Goal: Transaction & Acquisition: Purchase product/service

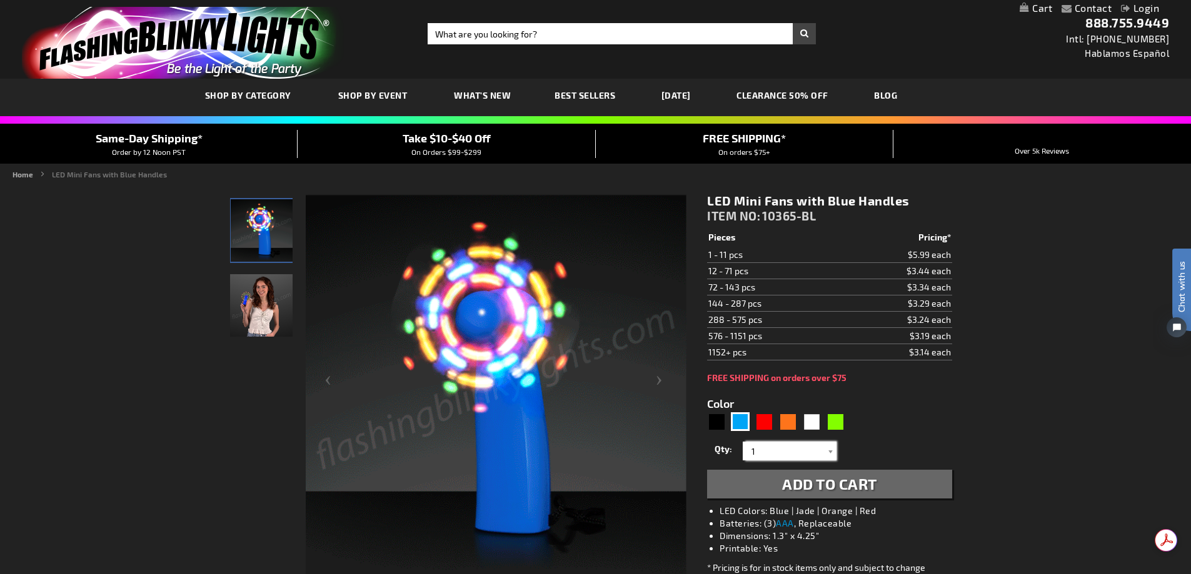
click at [762, 454] on input "1" at bounding box center [791, 451] width 91 height 19
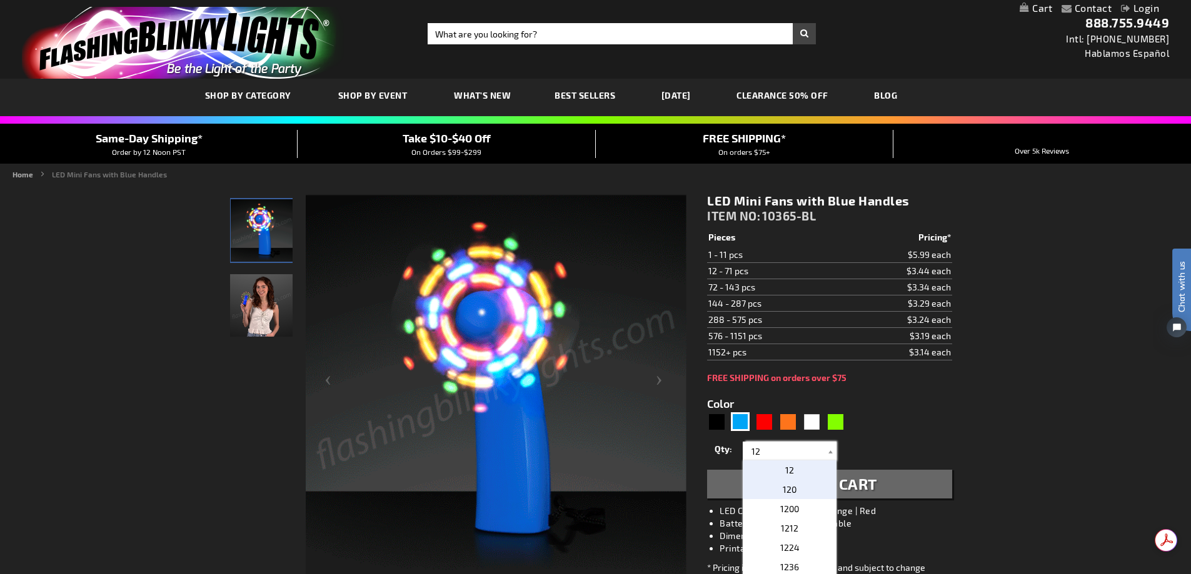
type input "12"
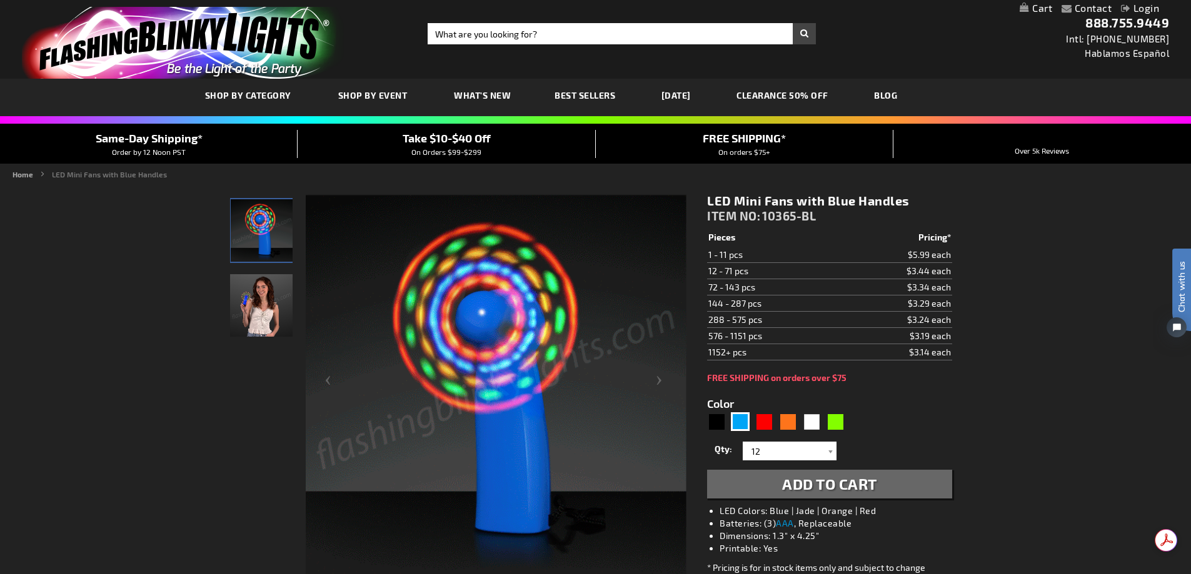
click at [806, 488] on span "Add to Cart" at bounding box center [829, 484] width 95 height 18
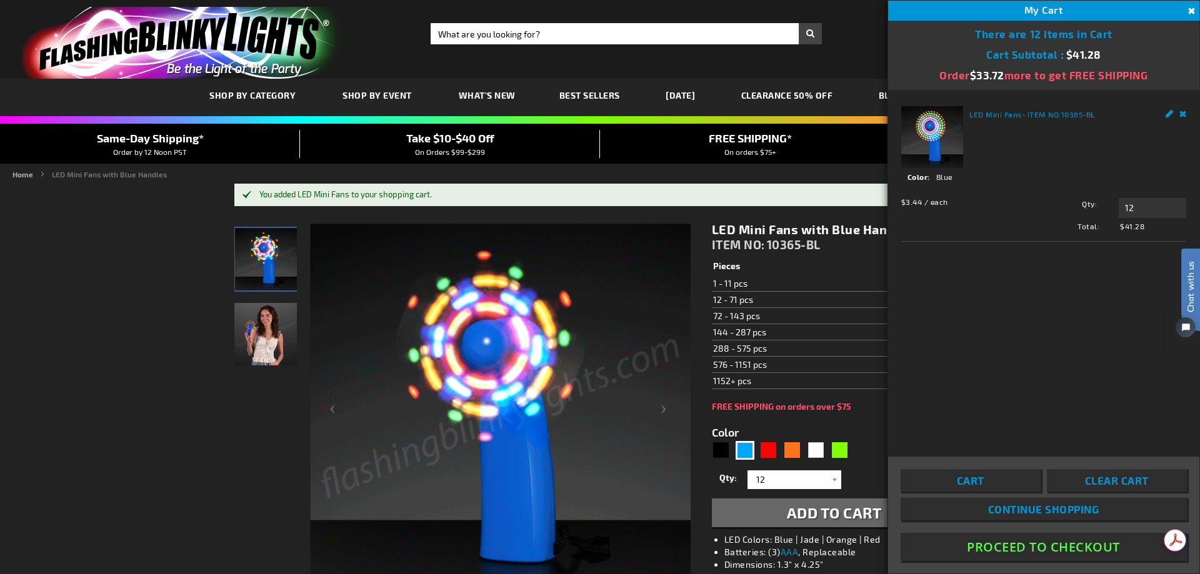
click at [842, 48] on div "Toggle Nav Search Search × Search 888.755.9449 Intl: 818-753-8303 Hablamos Espa…" at bounding box center [600, 39] width 1200 height 79
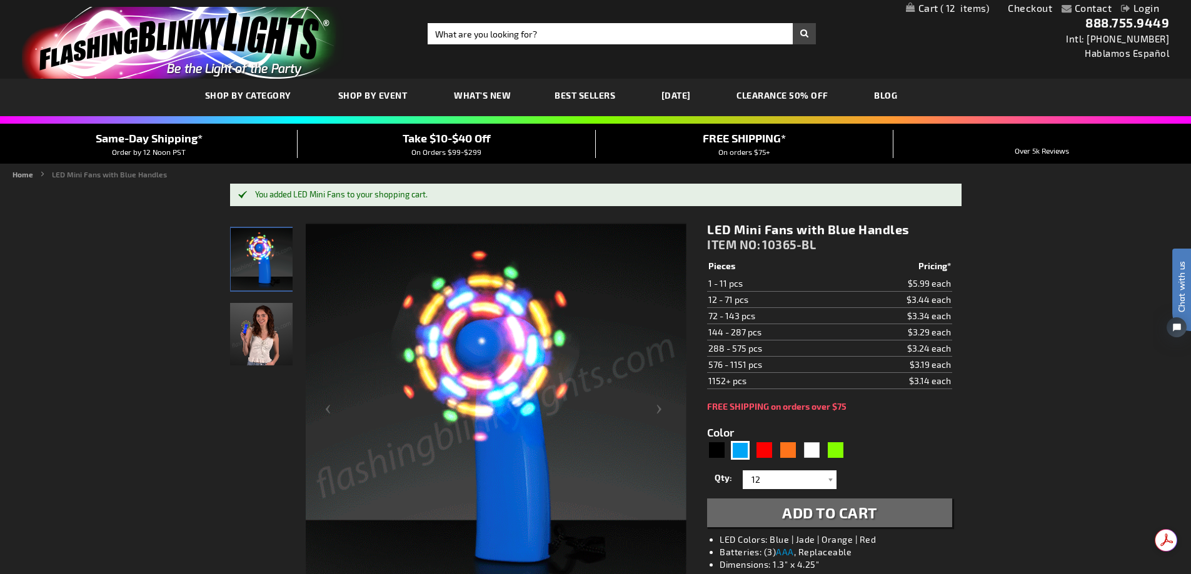
click at [1140, 5] on link "Login" at bounding box center [1140, 8] width 38 height 12
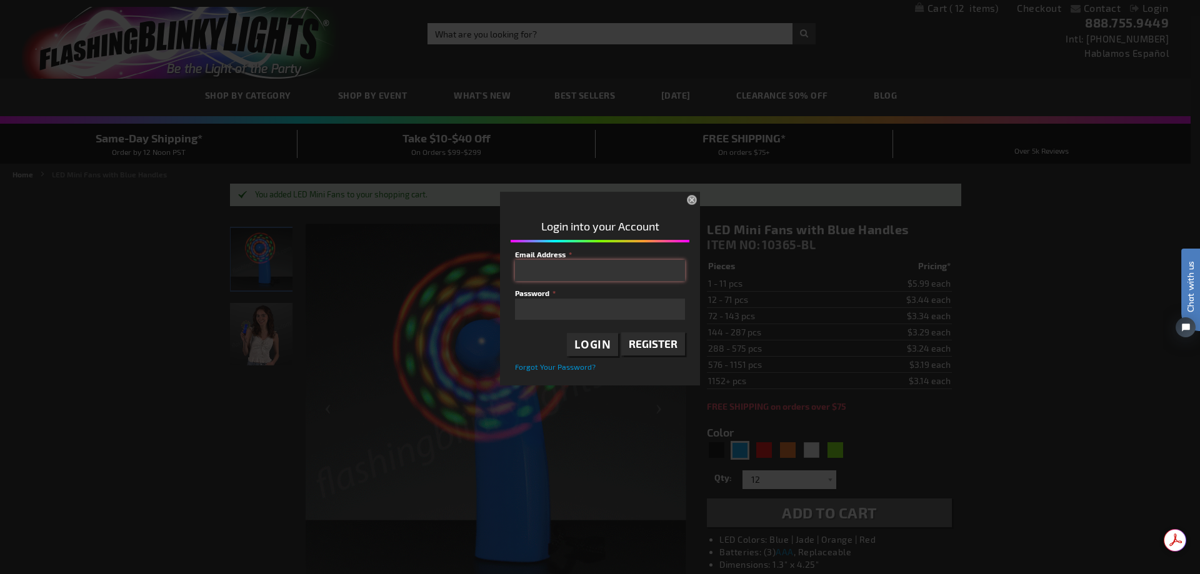
click at [586, 273] on input "Email Address" at bounding box center [600, 270] width 170 height 21
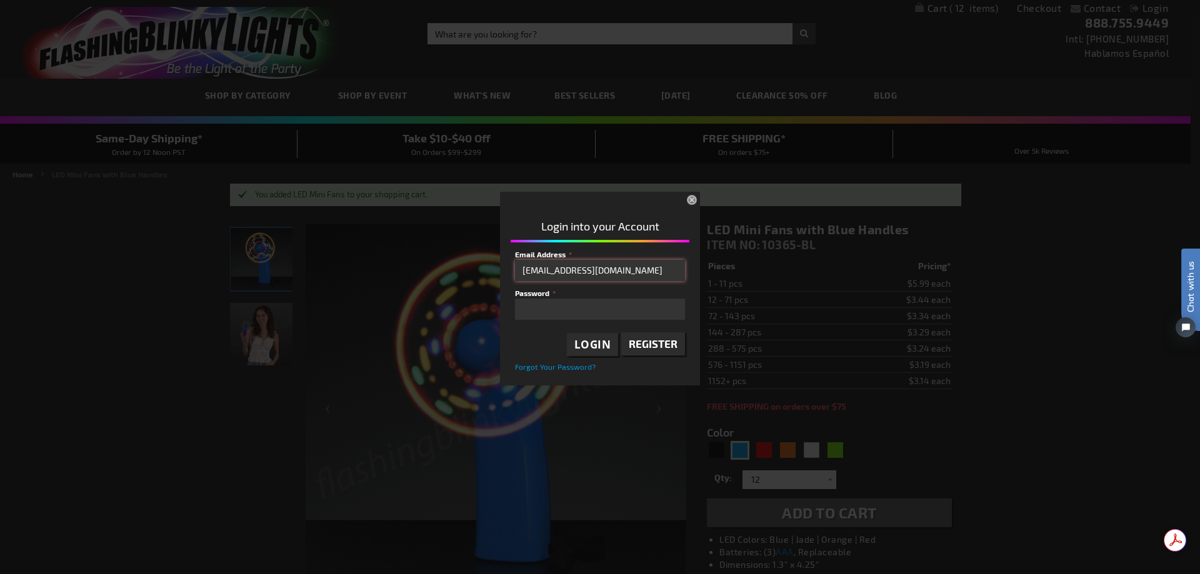
type input "[EMAIL_ADDRESS][DOMAIN_NAME]"
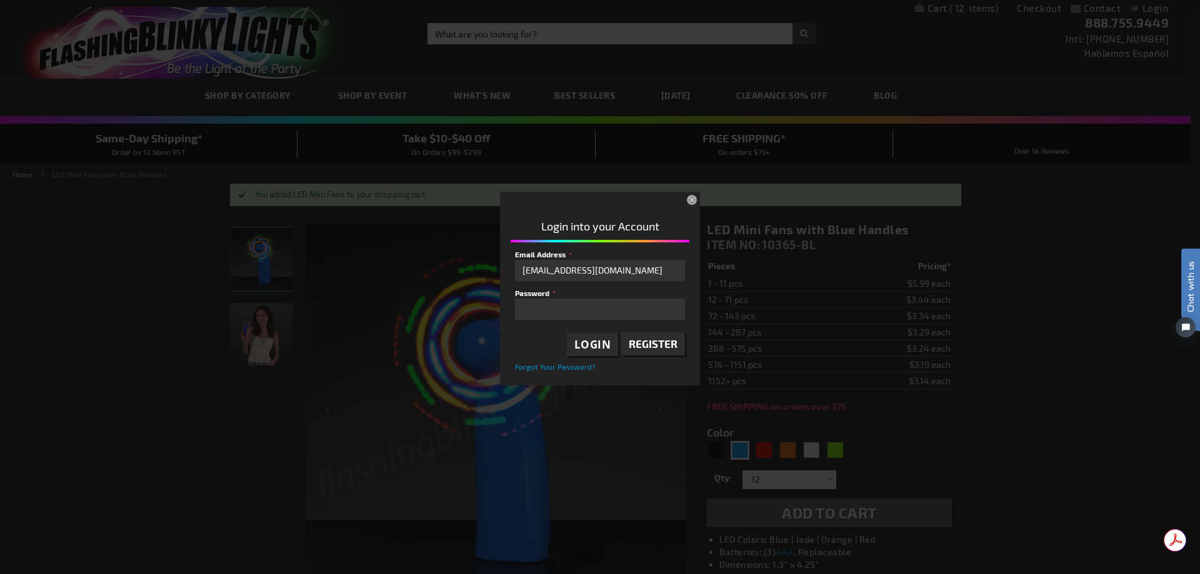
click at [594, 342] on span "Login" at bounding box center [592, 344] width 37 height 14
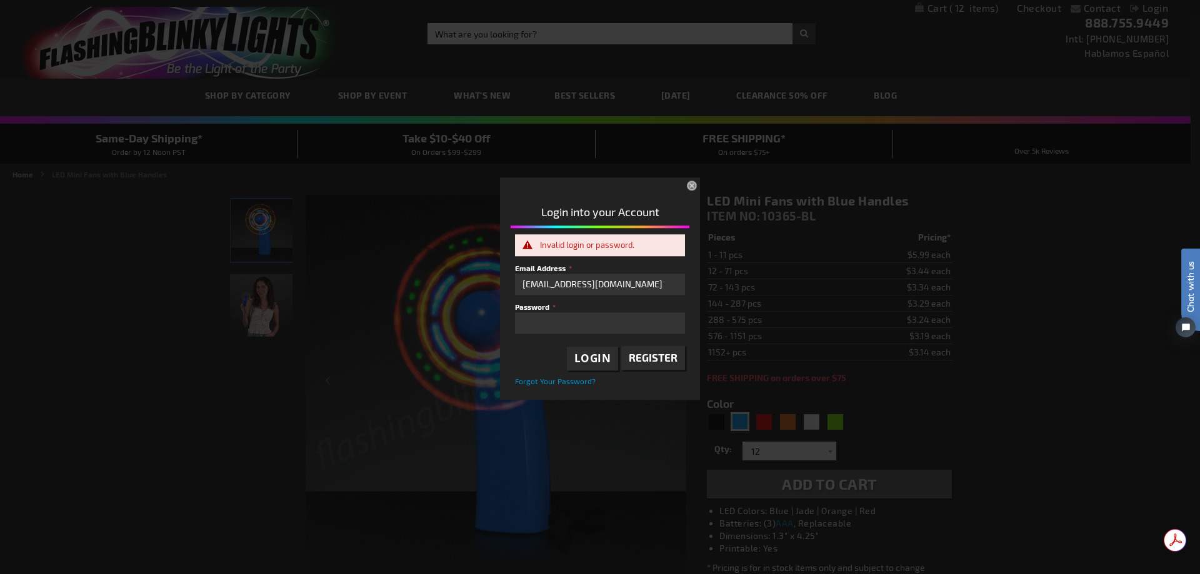
click at [567, 347] on button "Login" at bounding box center [593, 359] width 52 height 24
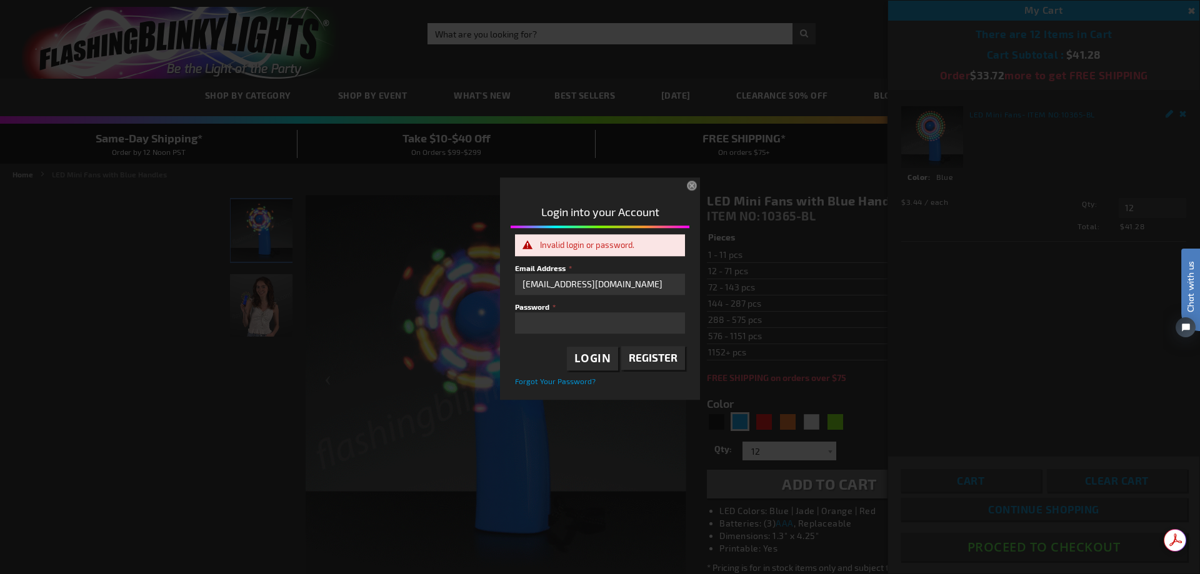
click at [691, 182] on button "×" at bounding box center [692, 186] width 27 height 27
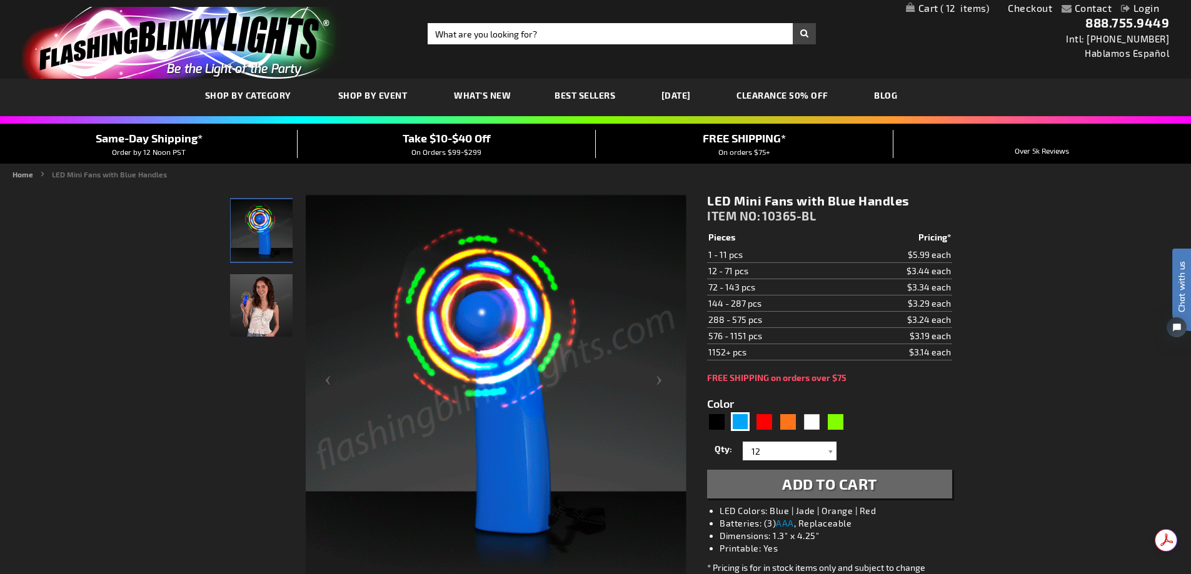
click at [957, 7] on span "12" at bounding box center [964, 7] width 49 height 11
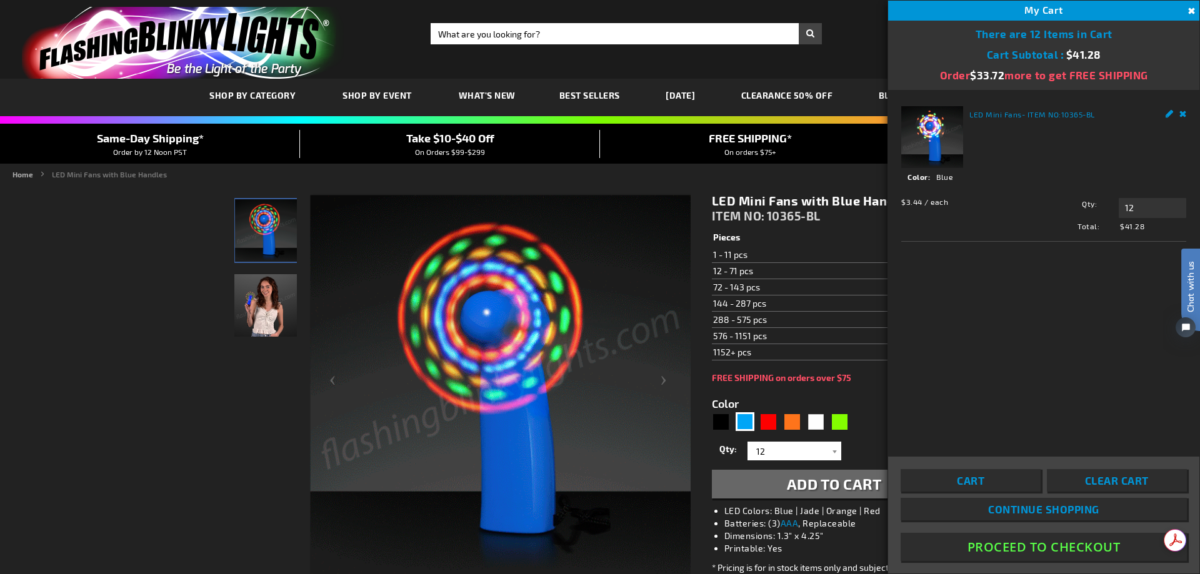
click at [942, 546] on button "Proceed To Checkout" at bounding box center [1044, 547] width 286 height 28
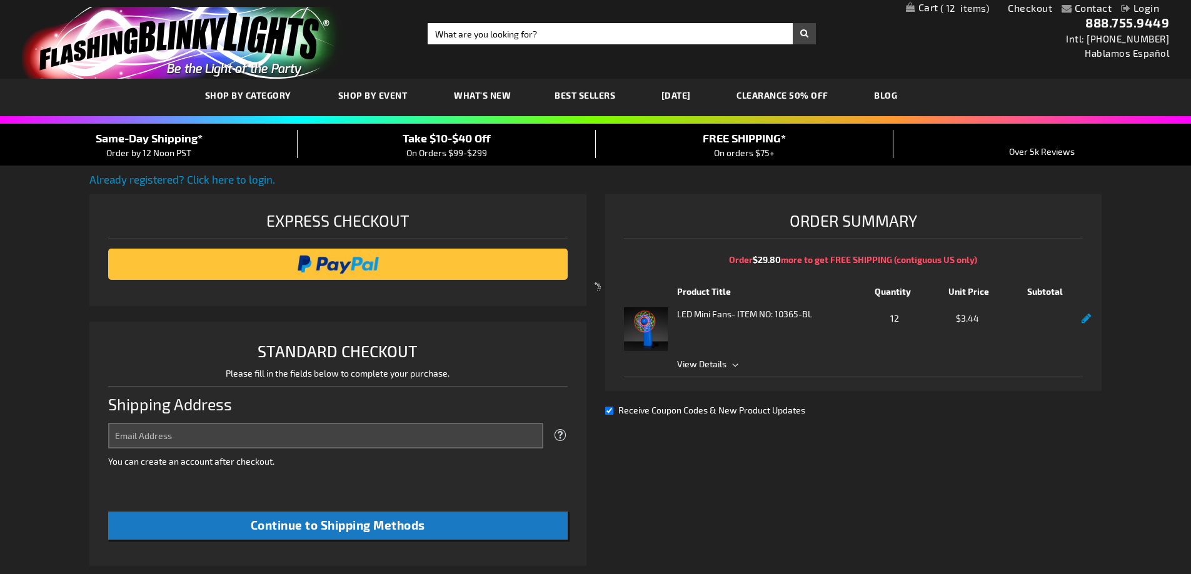
select select "US"
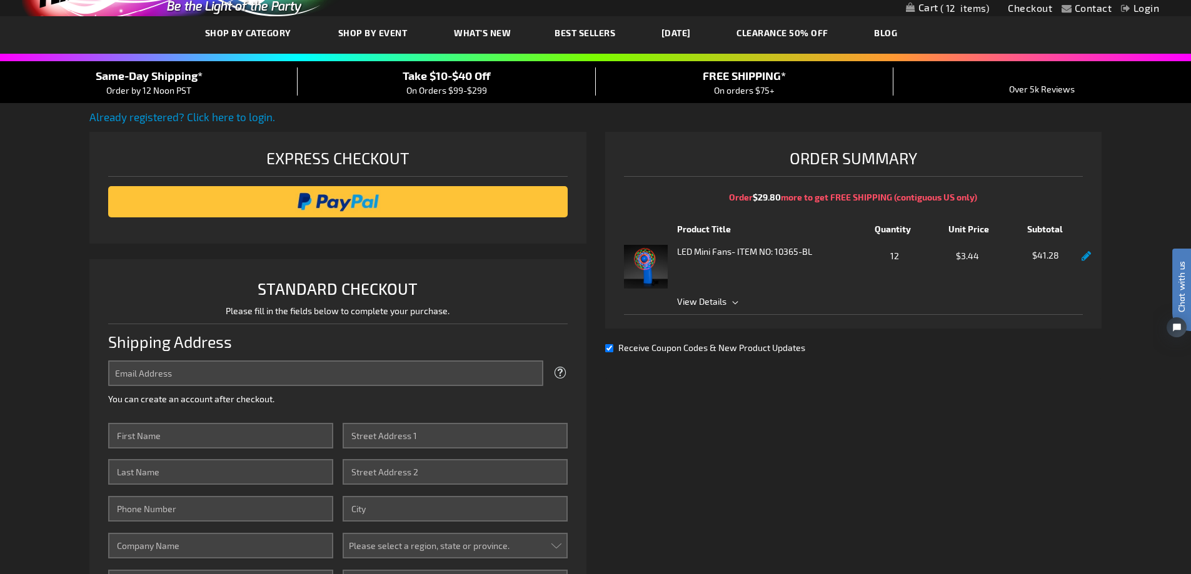
scroll to position [125, 0]
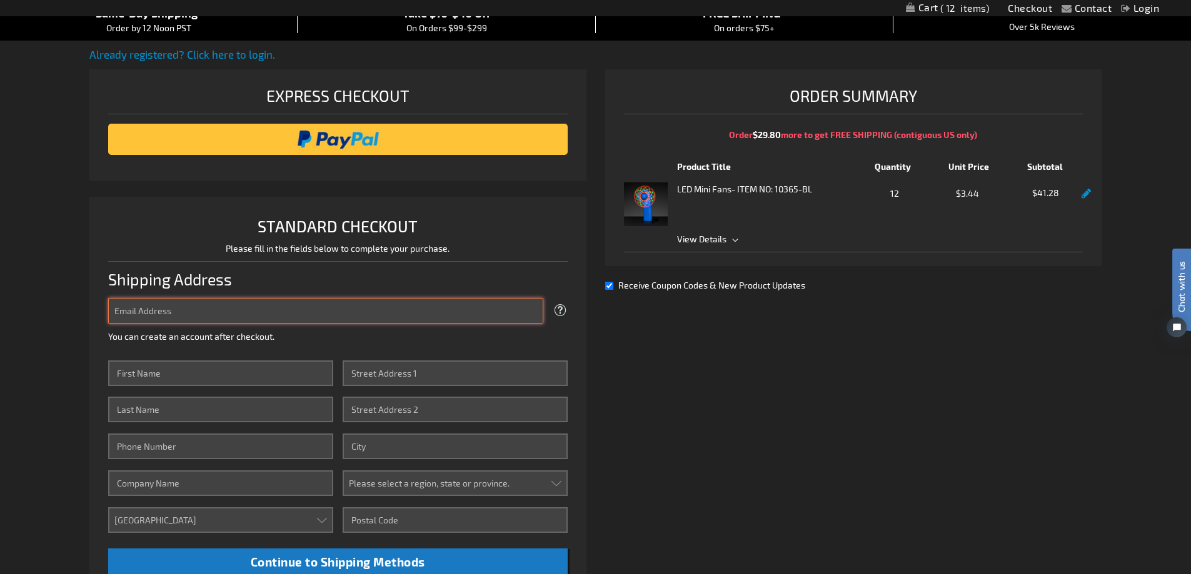
click at [156, 311] on input "Email Address" at bounding box center [325, 311] width 435 height 26
type input "[EMAIL_ADDRESS][DOMAIN_NAME]"
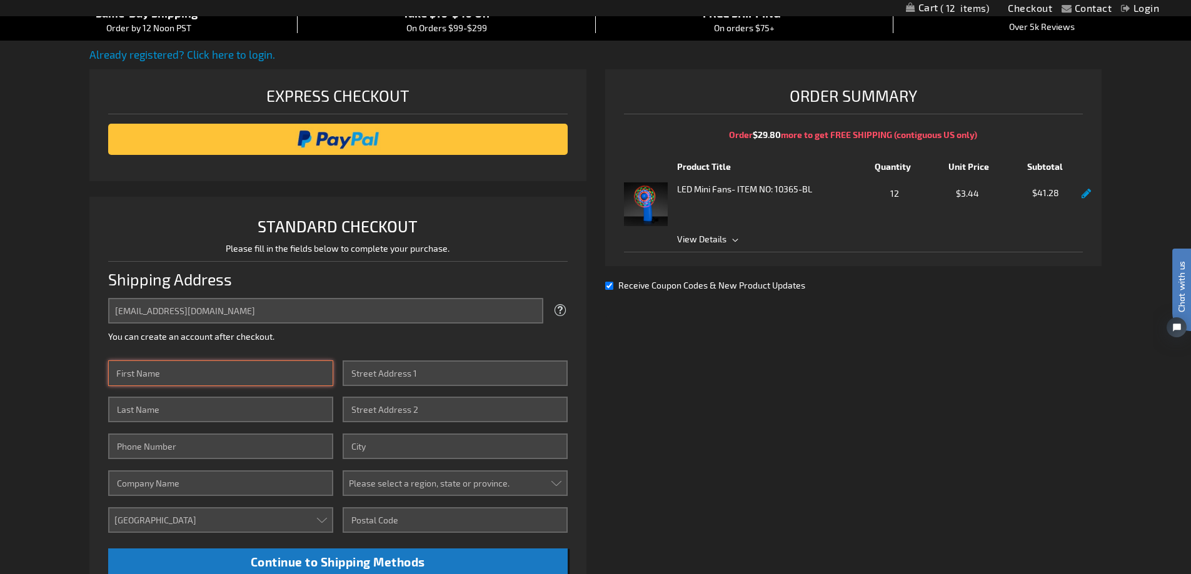
click at [164, 375] on input "First Name" at bounding box center [220, 374] width 225 height 26
type input "ArkansasChildrens"
type input "PO143503"
type input "5013641143"
type input "[STREET_ADDRESS][US_STATE]"
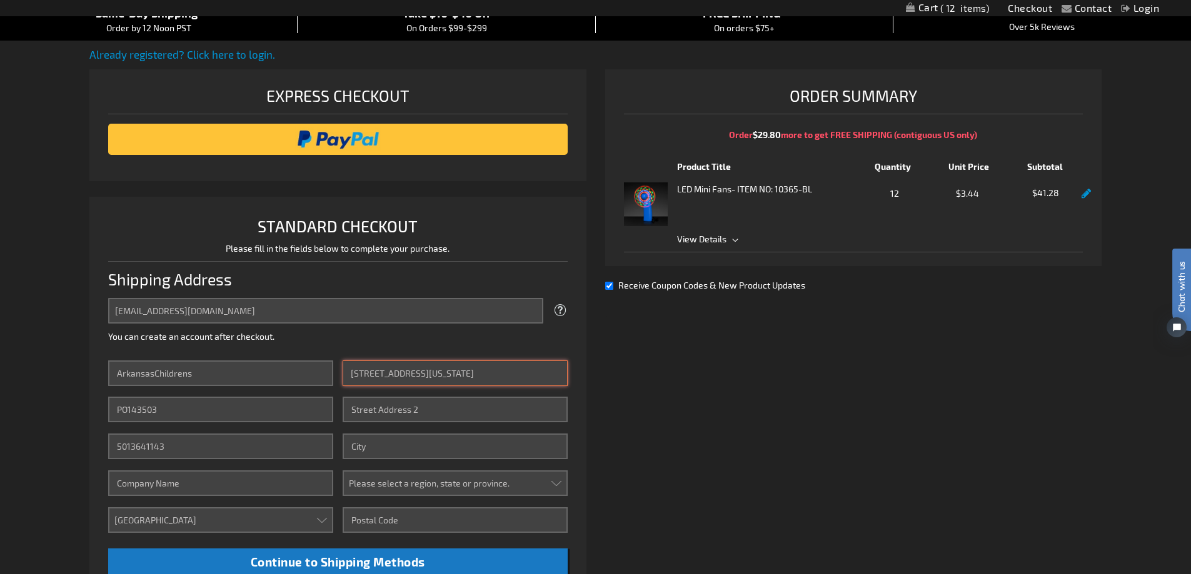
type input "Little Rock"
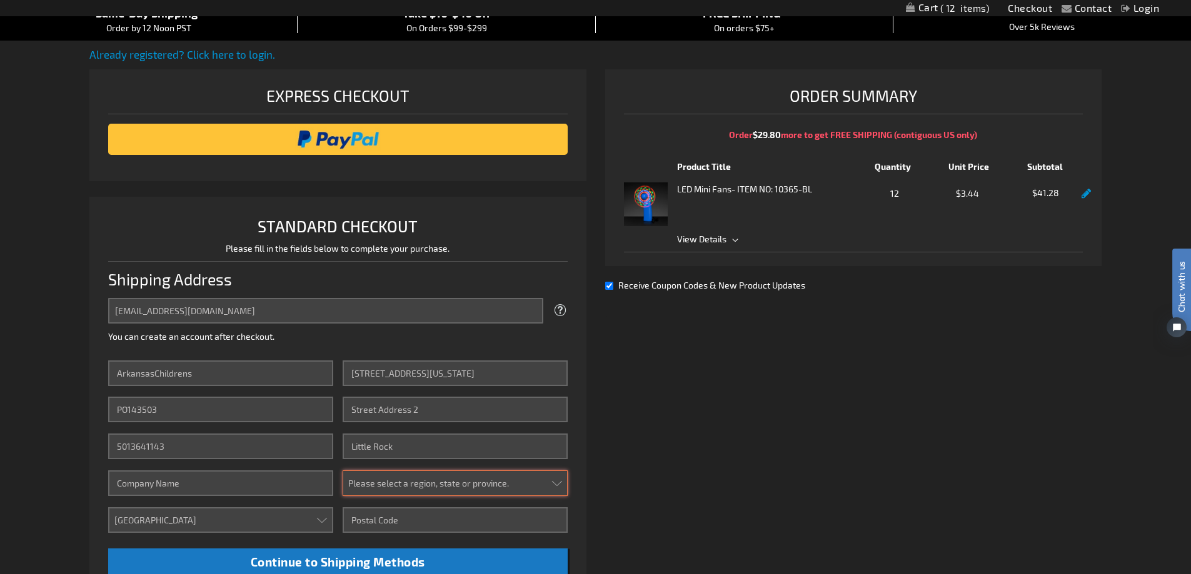
select select "5"
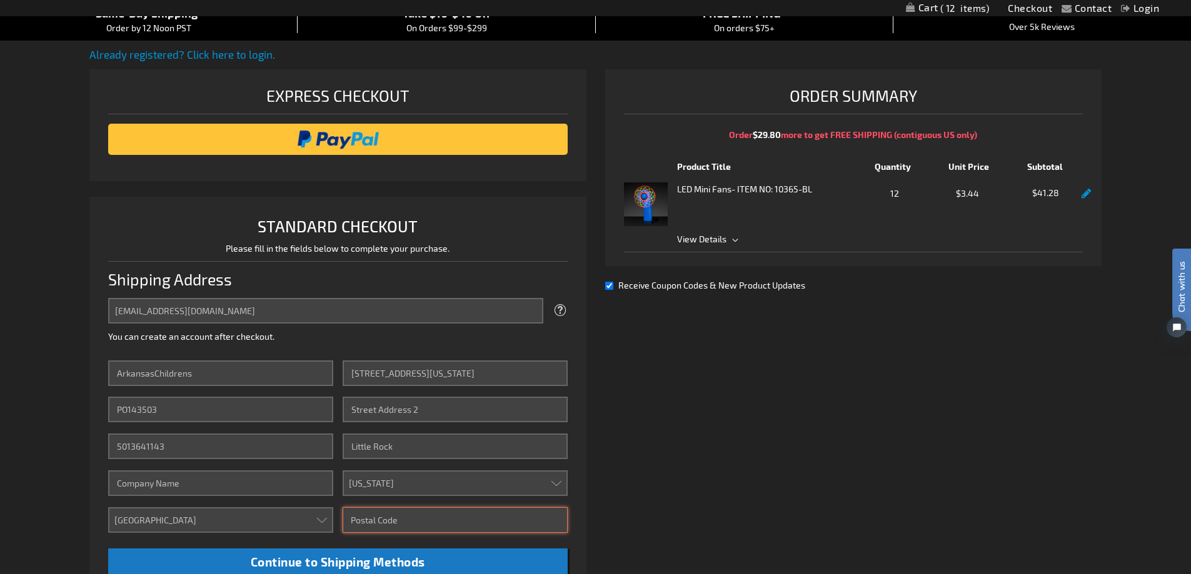
type input "72202"
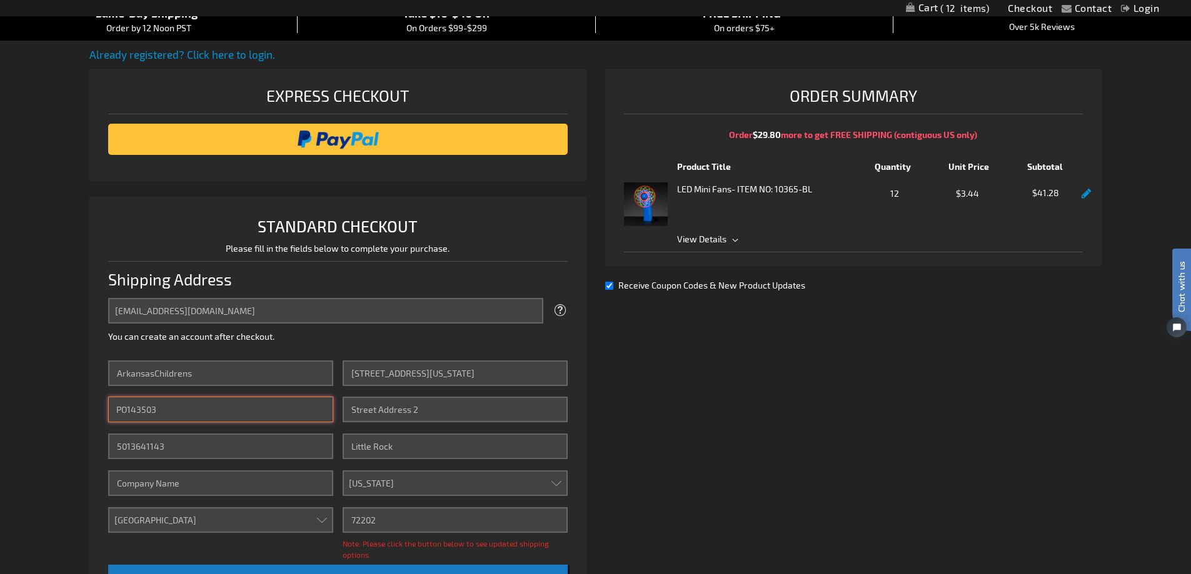
click at [177, 413] on input "PO143503" at bounding box center [220, 410] width 225 height 26
click at [162, 409] on input "PO143503" at bounding box center [220, 410] width 225 height 26
click at [162, 414] on input "PO143503" at bounding box center [220, 410] width 225 height 26
click at [156, 409] on input "PO143503" at bounding box center [220, 410] width 225 height 26
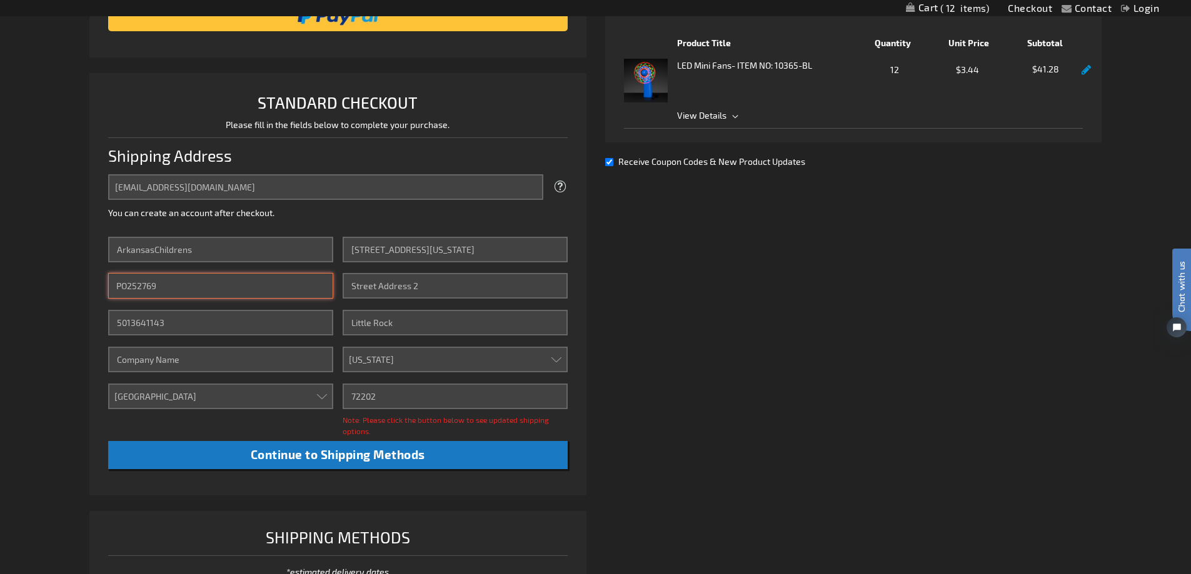
scroll to position [250, 0]
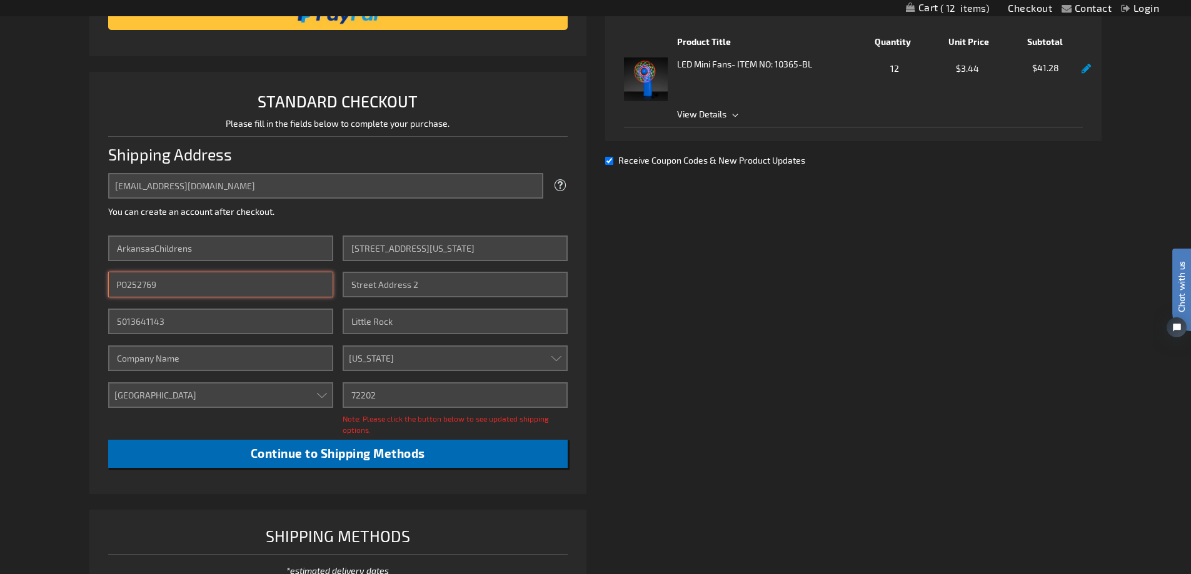
type input "PO252769"
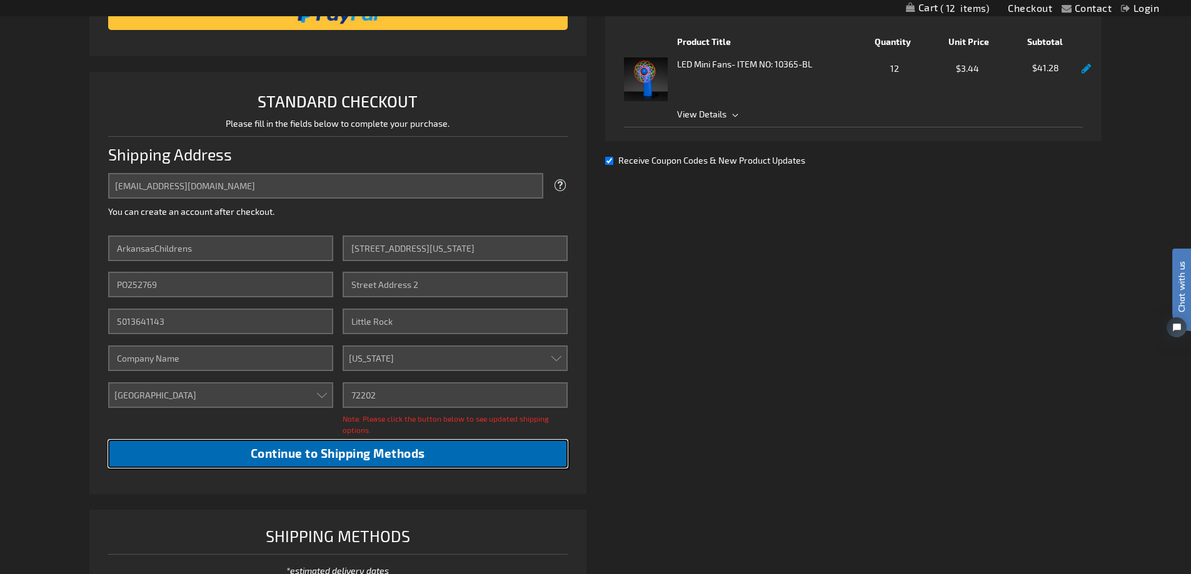
click at [386, 455] on span "Continue to Shipping Methods" at bounding box center [338, 453] width 174 height 14
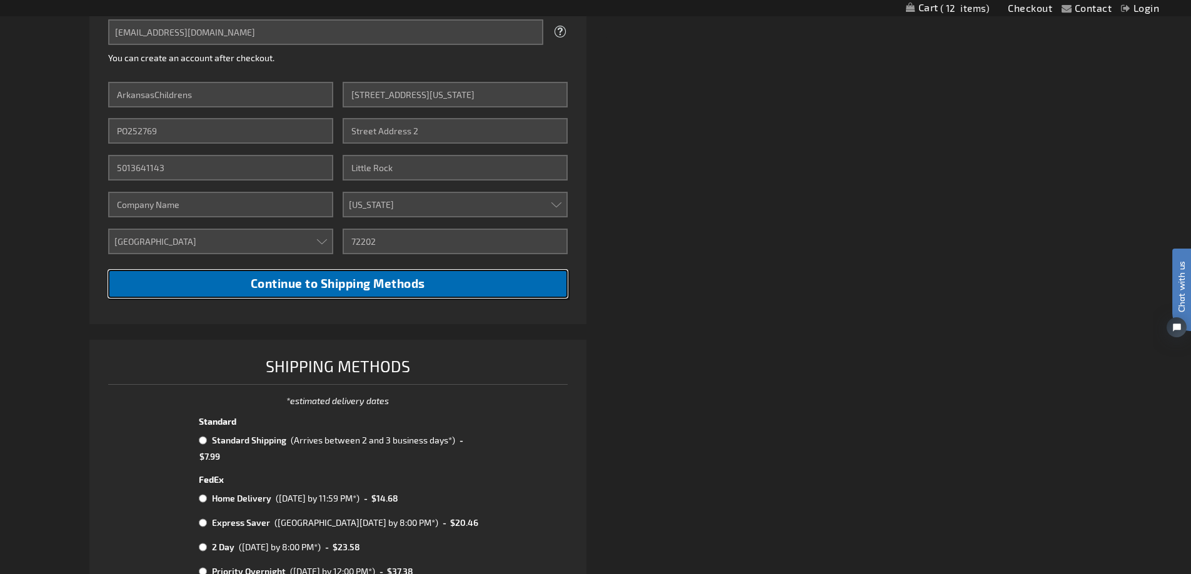
scroll to position [500, 0]
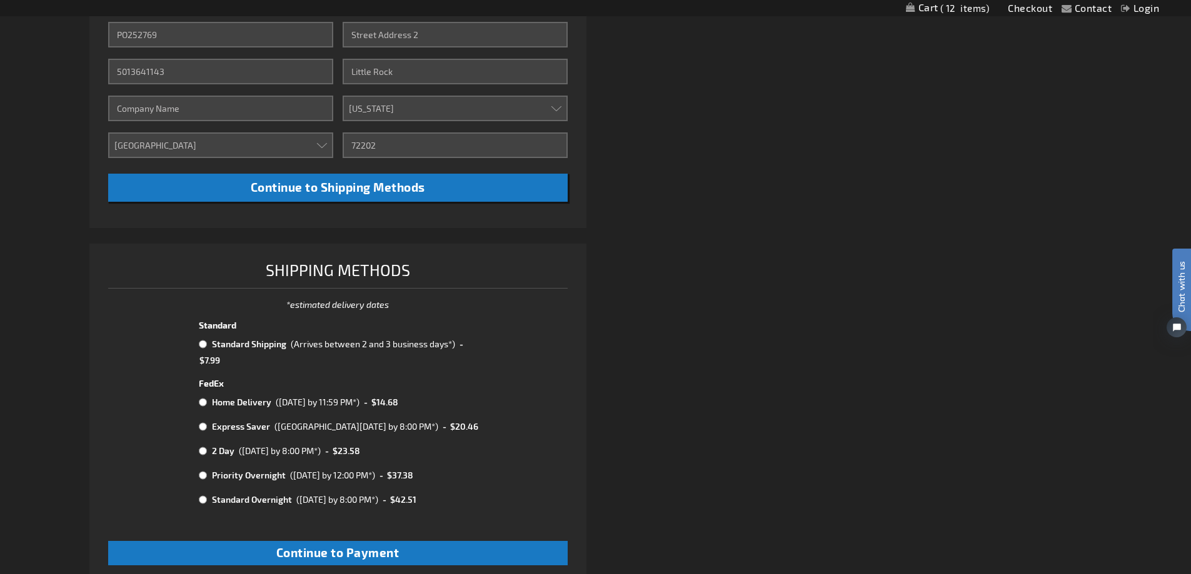
click at [200, 343] on input "radio" at bounding box center [203, 344] width 8 height 10
radio input "true"
click at [205, 345] on input "radio" at bounding box center [203, 344] width 8 height 10
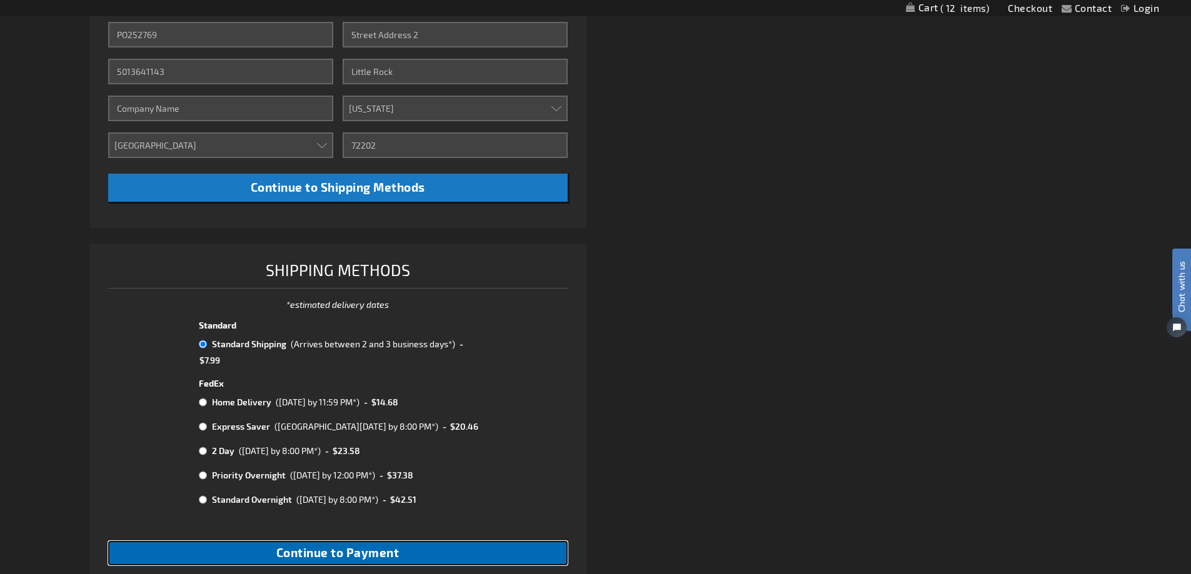
click at [367, 556] on span "Continue to Payment" at bounding box center [337, 553] width 123 height 14
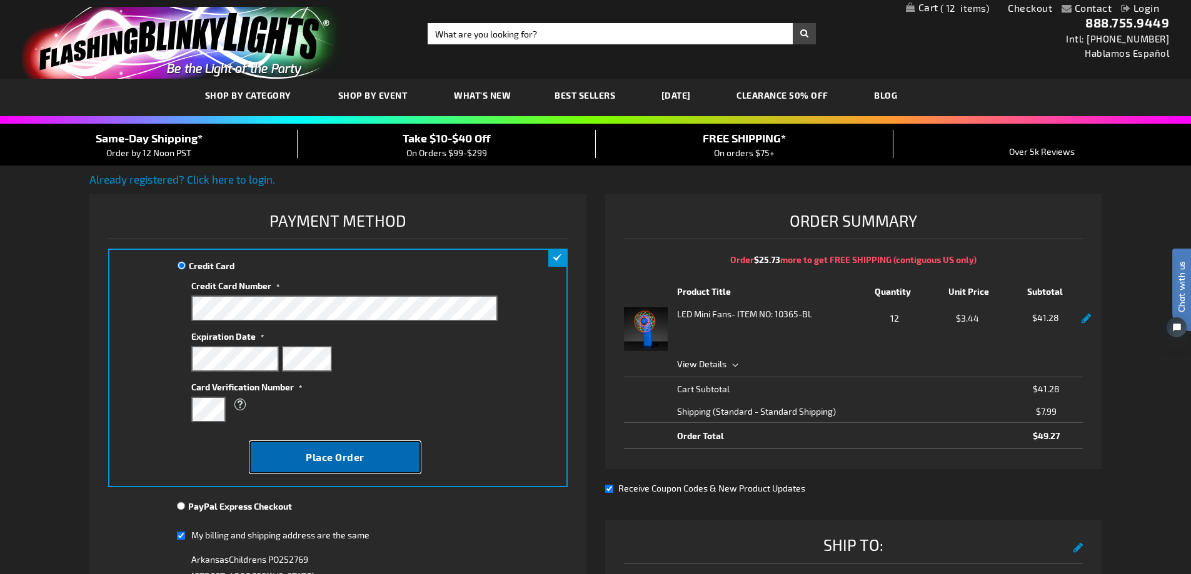
click at [331, 462] on span "Place Order" at bounding box center [335, 457] width 59 height 12
